Goal: Task Accomplishment & Management: Use online tool/utility

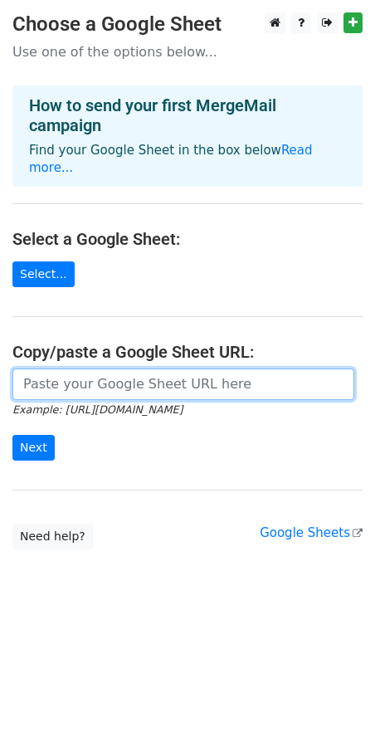
click at [99, 368] on input "url" at bounding box center [183, 384] width 342 height 32
paste input "[URL][DOMAIN_NAME]"
type input "[URL][DOMAIN_NAME]"
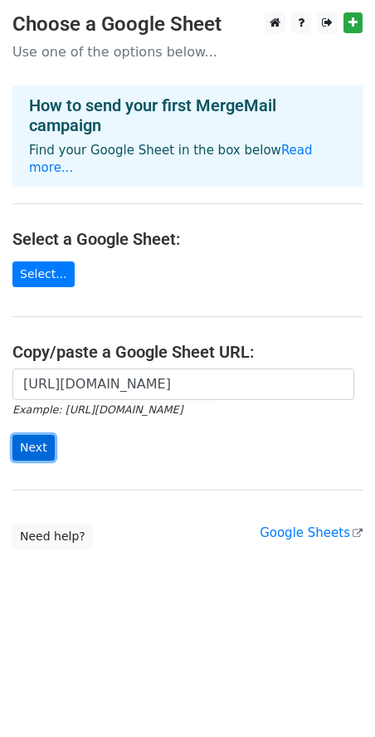
click at [46, 435] on input "Next" at bounding box center [33, 448] width 42 height 26
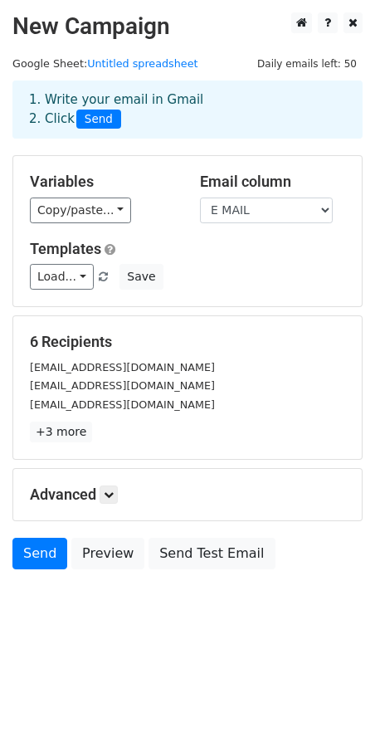
click at [95, 226] on div "Variables Copy/paste... {{E MAIL}} {{NAME}} Email column E MAIL NAME Templates …" at bounding box center [187, 231] width 348 height 150
click at [98, 226] on div "Variables Copy/paste... {{E MAIL}} {{NAME}} Email column E MAIL NAME Templates …" at bounding box center [187, 231] width 348 height 150
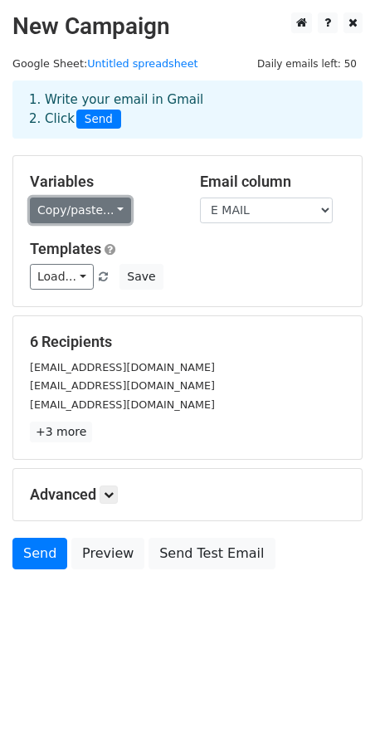
click at [97, 219] on link "Copy/paste..." at bounding box center [80, 210] width 101 height 26
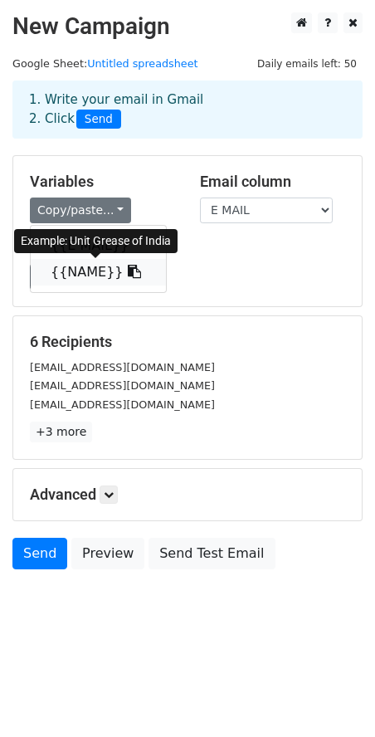
click at [95, 266] on link "{{NAME}}" at bounding box center [98, 272] width 135 height 27
